Goal: Register for event/course

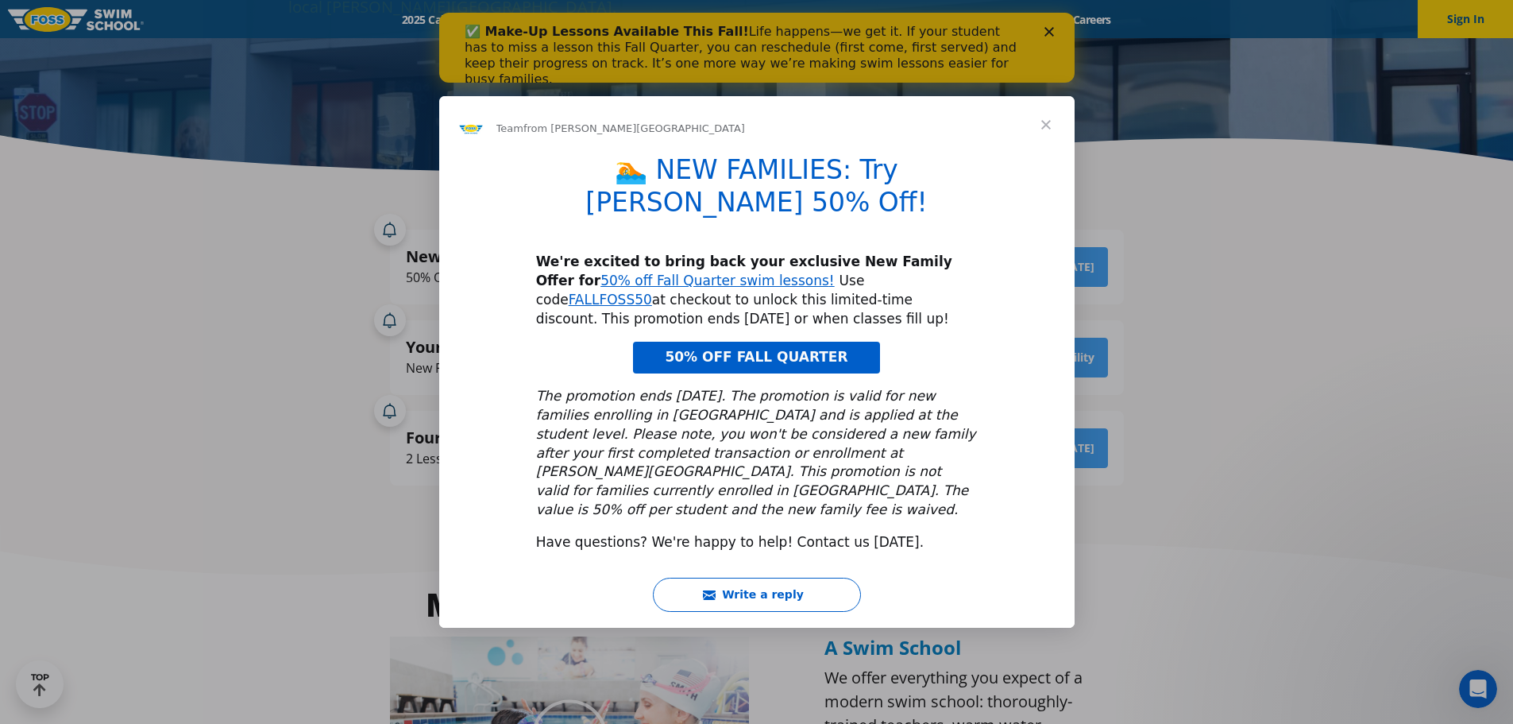
click at [1051, 144] on span "Close" at bounding box center [1046, 124] width 57 height 57
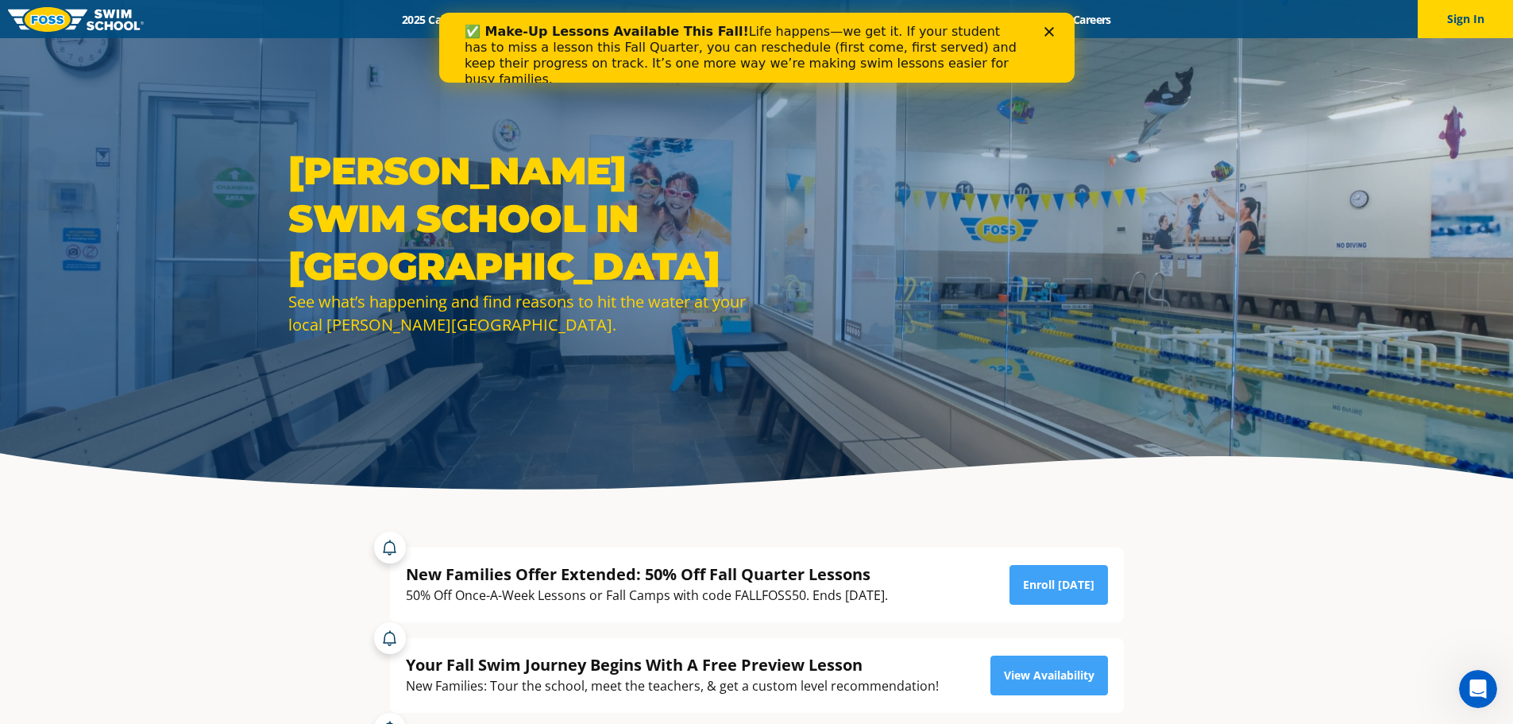
click at [1047, 34] on icon "Close" at bounding box center [1049, 32] width 10 height 10
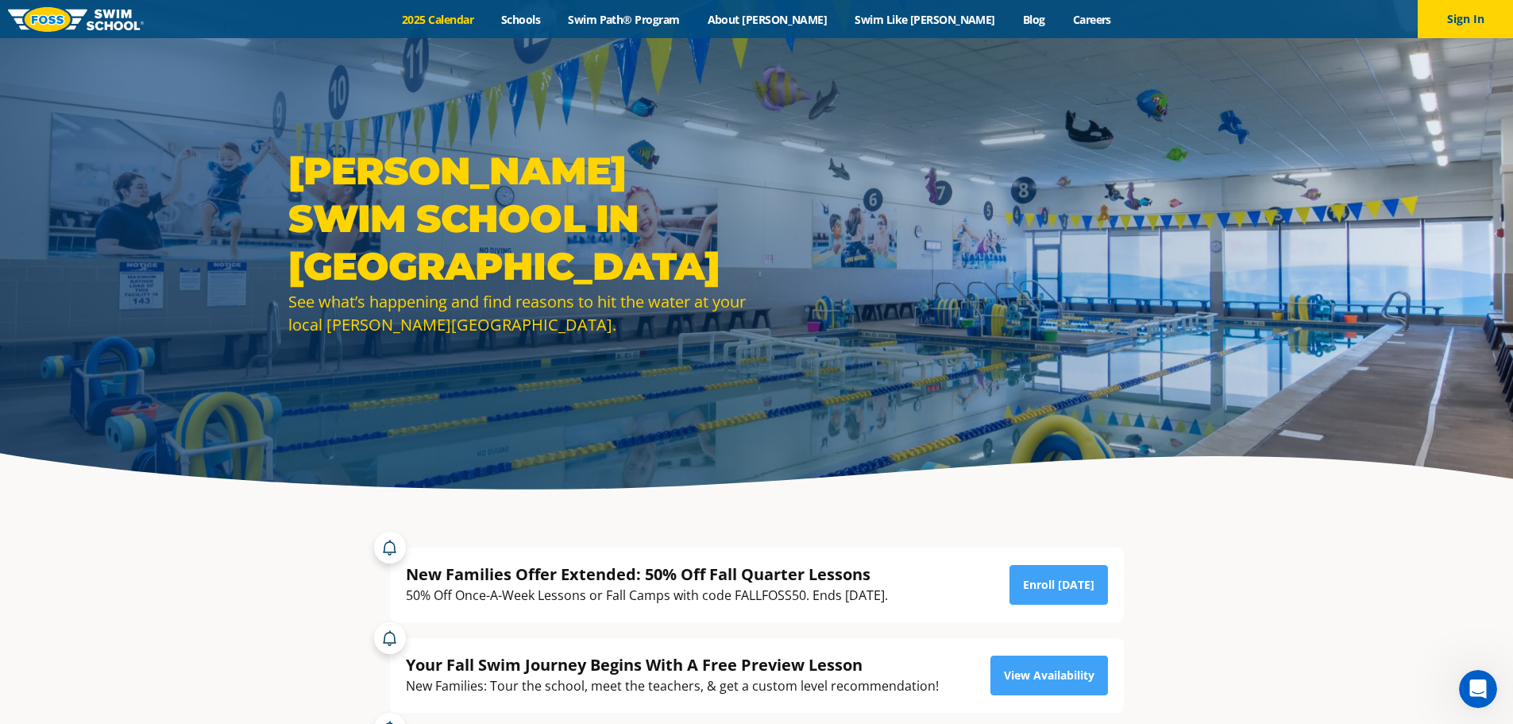
click at [474, 16] on link "2025 Calendar" at bounding box center [437, 19] width 99 height 15
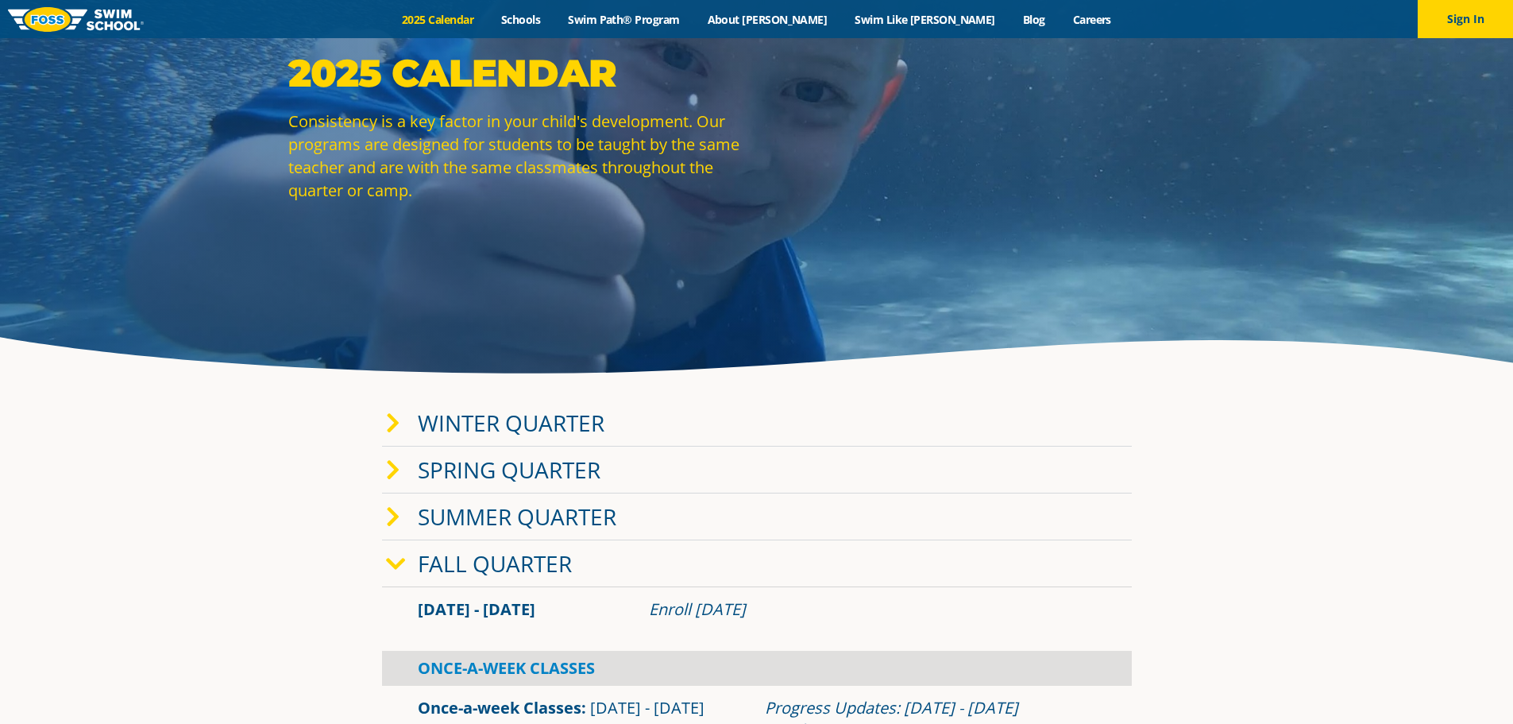
scroll to position [238, 0]
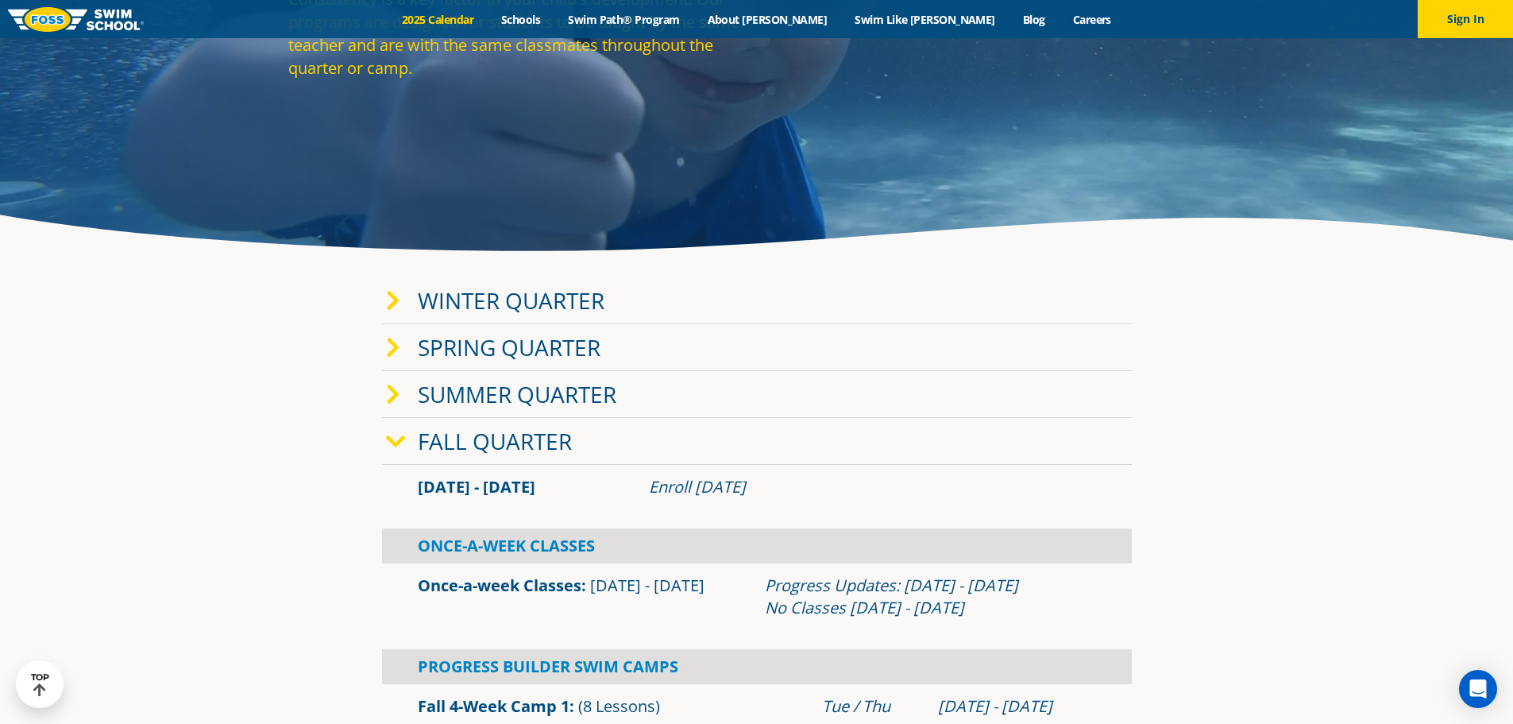
click at [529, 439] on link "Fall Quarter" at bounding box center [495, 441] width 154 height 30
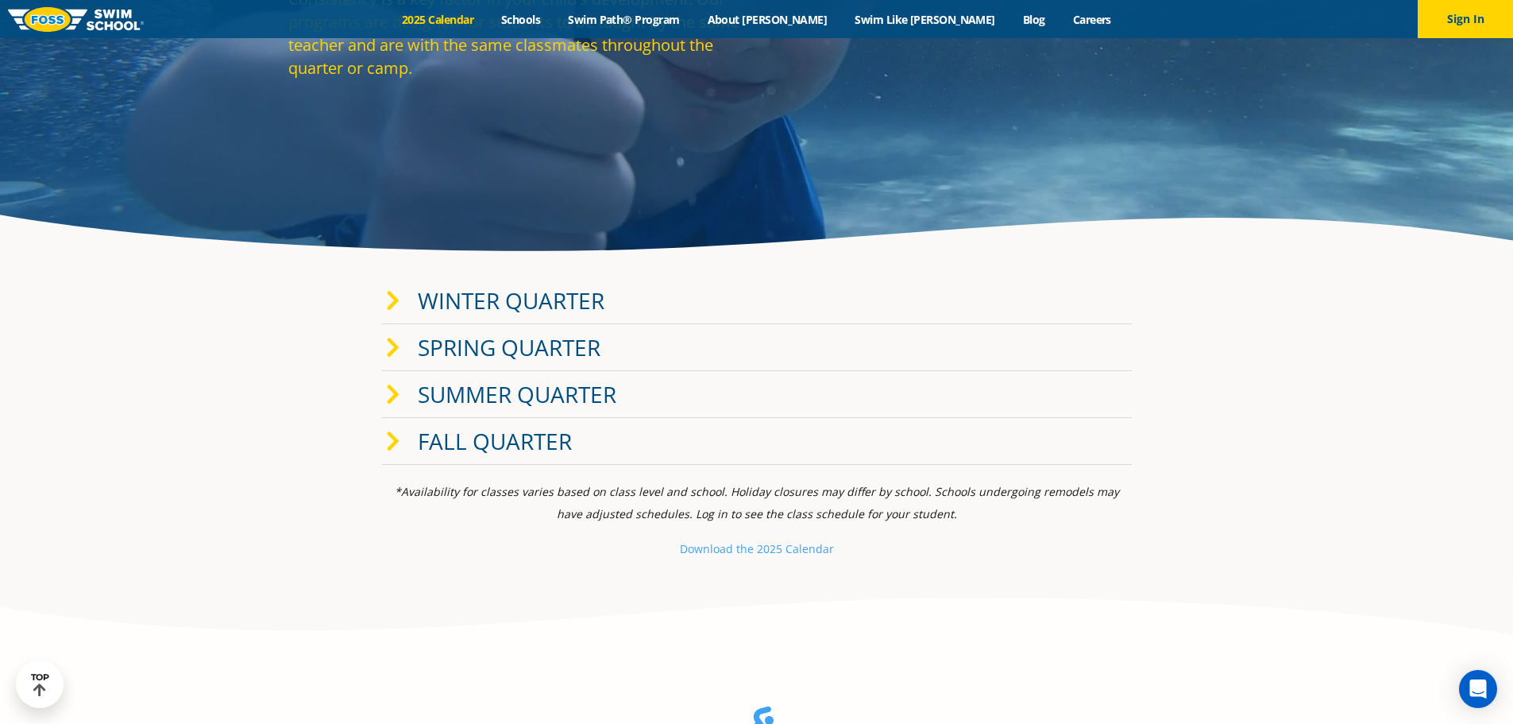
click at [503, 437] on link "Fall Quarter" at bounding box center [495, 441] width 154 height 30
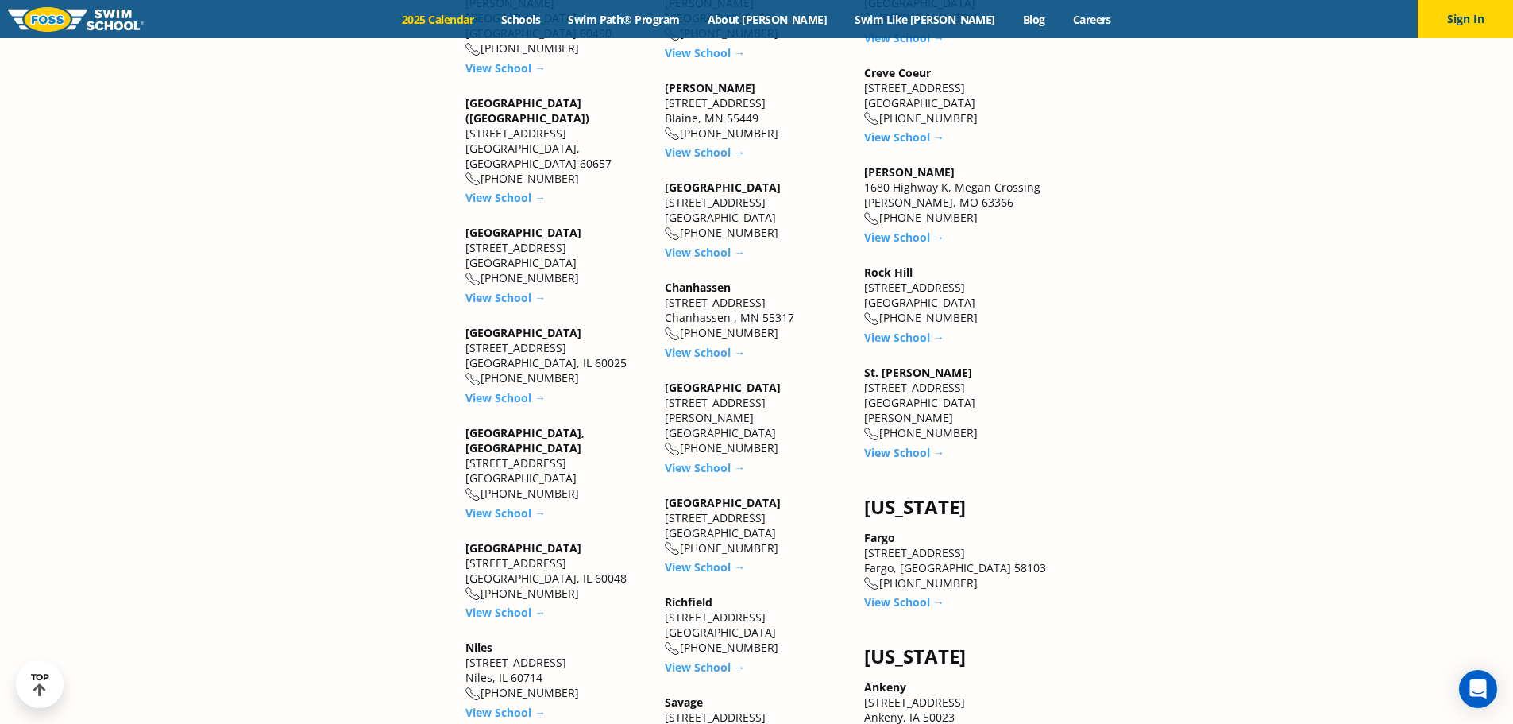
scroll to position [1986, 0]
